Goal: Transaction & Acquisition: Register for event/course

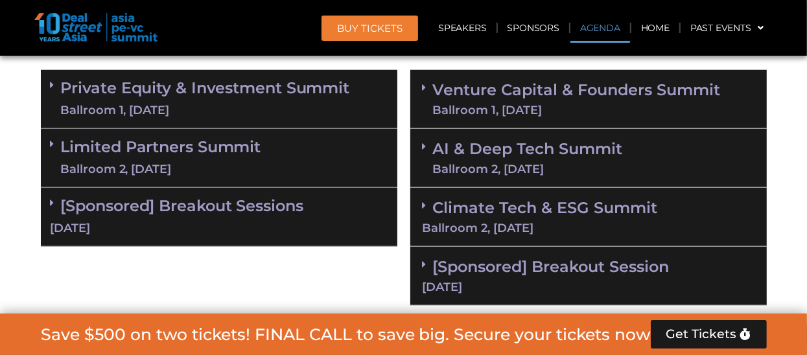
scroll to position [798, 0]
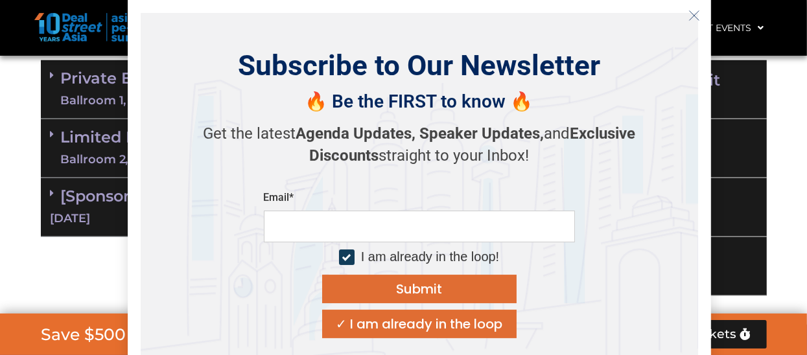
click at [377, 27] on div "Subscribe to Our Newsletter 🔥 Be the FIRST to know 🔥 Get the latest Agenda Upda…" at bounding box center [419, 193] width 557 height 360
click at [360, 234] on input "email" at bounding box center [419, 227] width 311 height 32
click at [693, 16] on line "Close" at bounding box center [693, 15] width 9 height 9
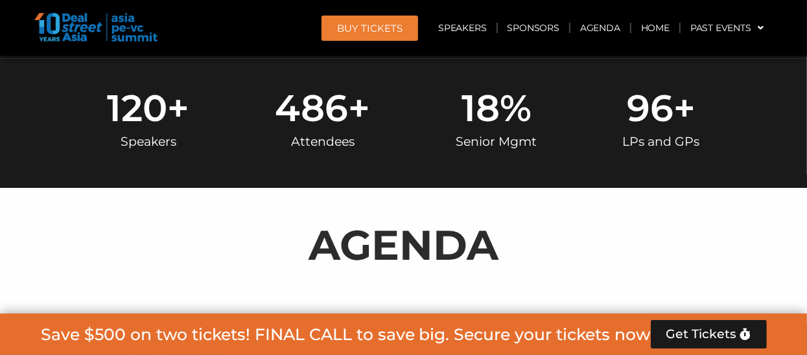
scroll to position [539, 0]
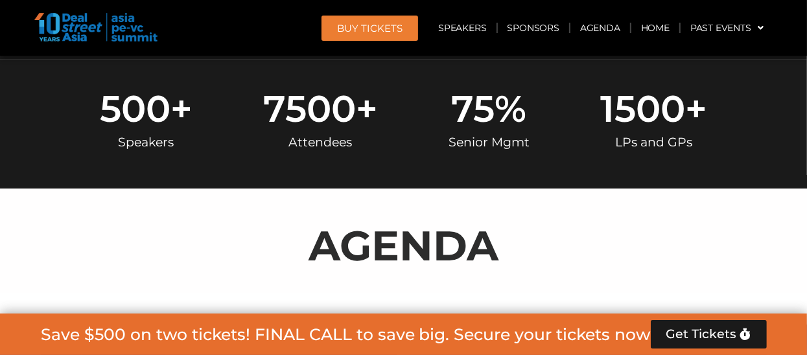
click at [381, 23] on span "BUY Tickets" at bounding box center [369, 28] width 65 height 10
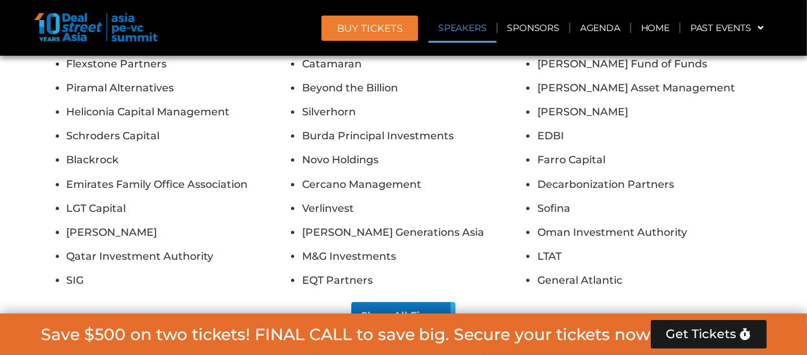
scroll to position [11693, 0]
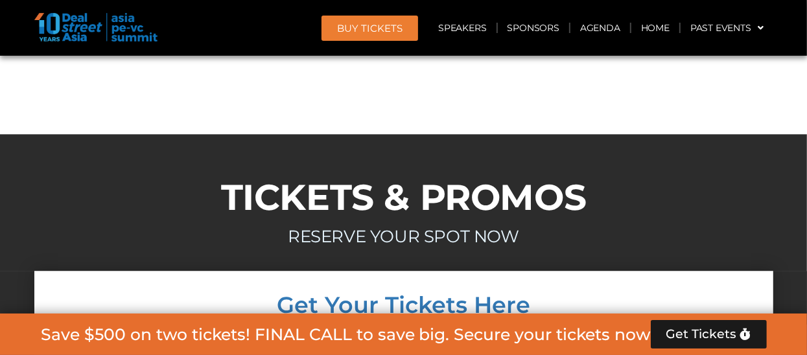
scroll to position [12073, 0]
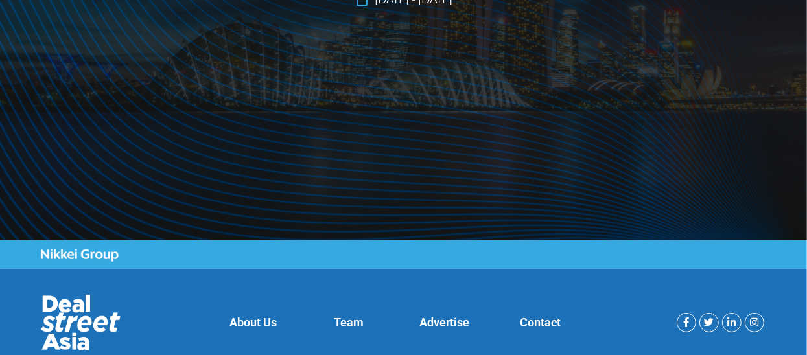
scroll to position [356, 0]
